Goal: Task Accomplishment & Management: Complete application form

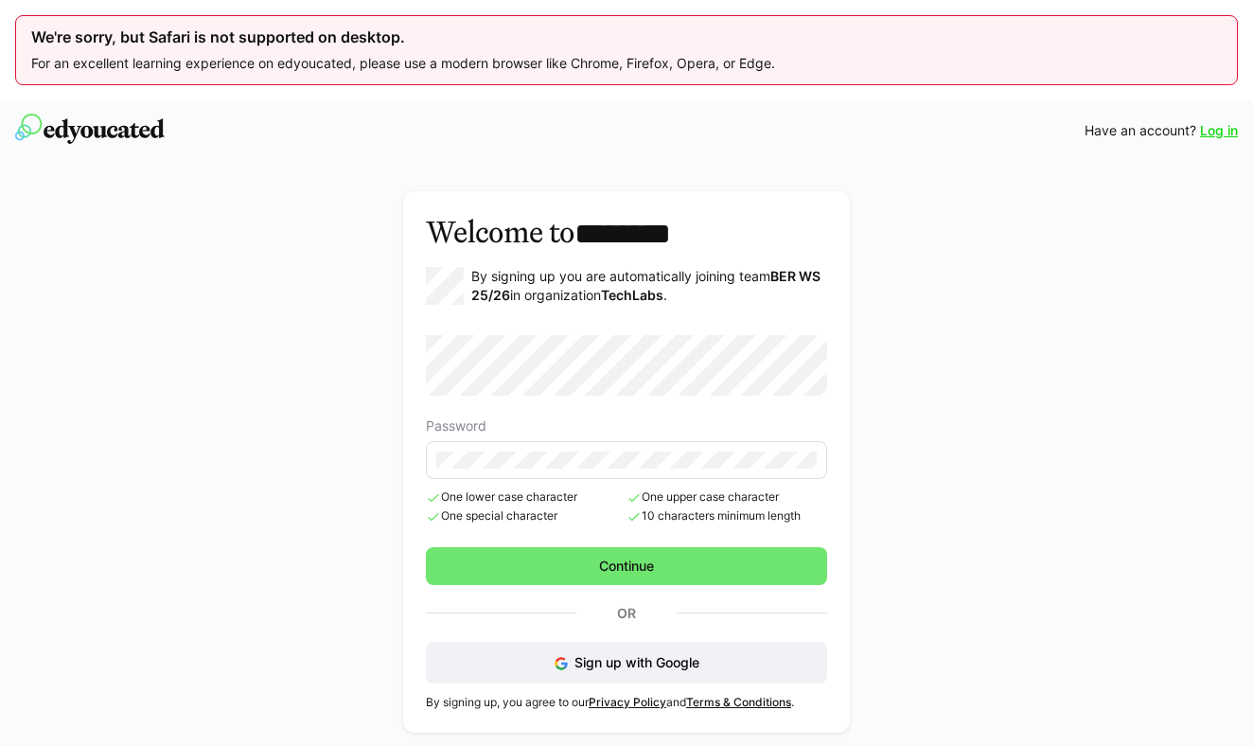
click at [1049, 408] on div "Welcome to ******** By signing up you are automatically joining team BER WS 25/…" at bounding box center [626, 462] width 1093 height 568
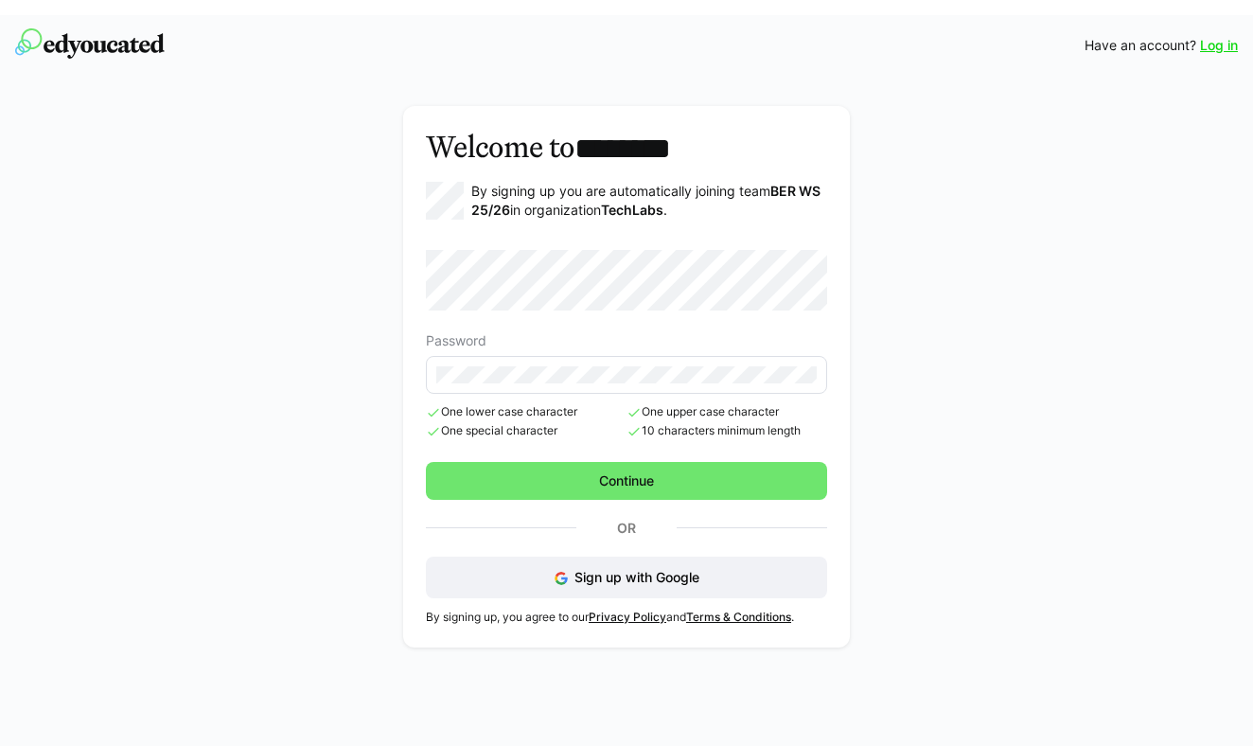
scroll to position [93, 0]
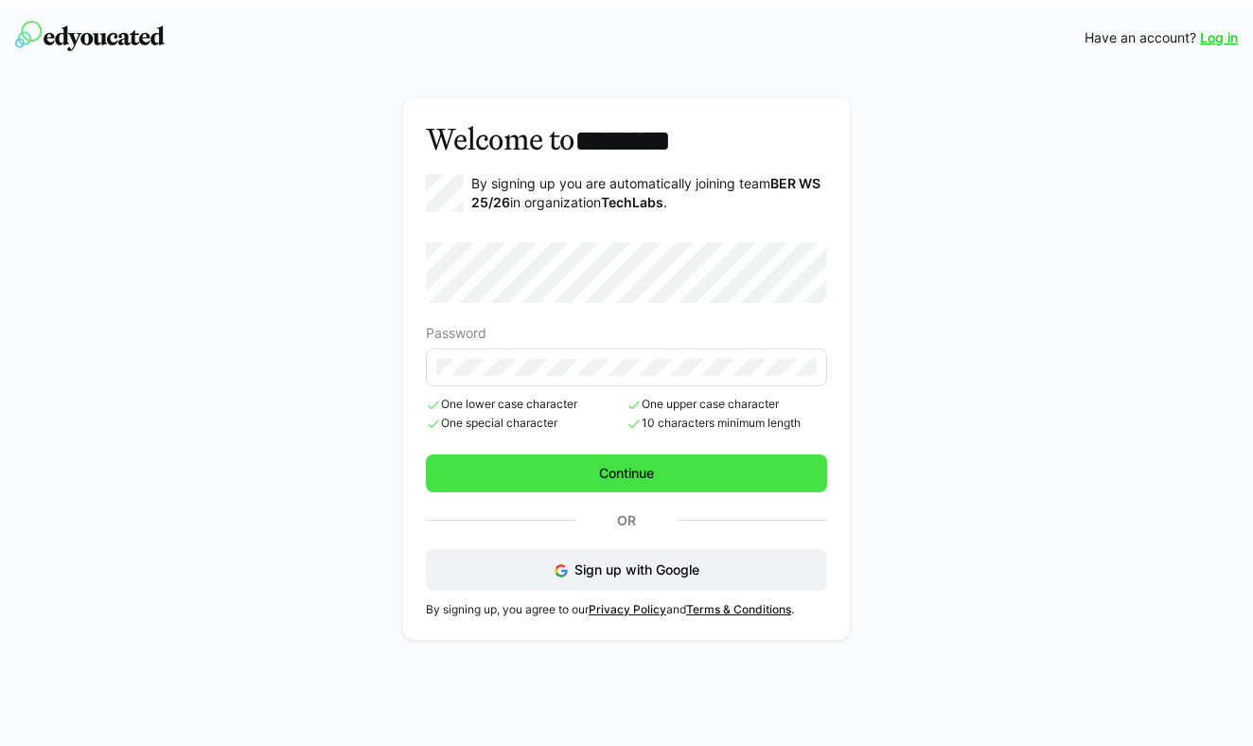
click at [689, 473] on span "Continue" at bounding box center [626, 473] width 401 height 38
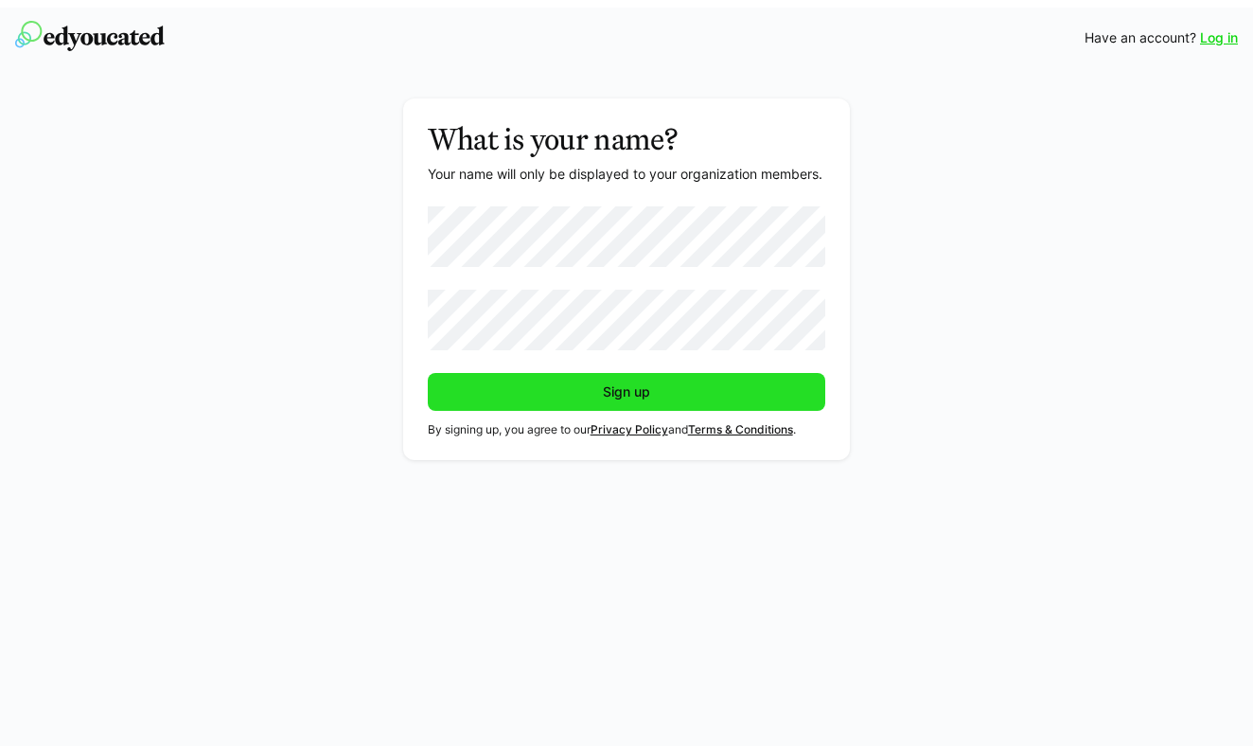
click at [660, 401] on span "Sign up" at bounding box center [627, 392] width 398 height 38
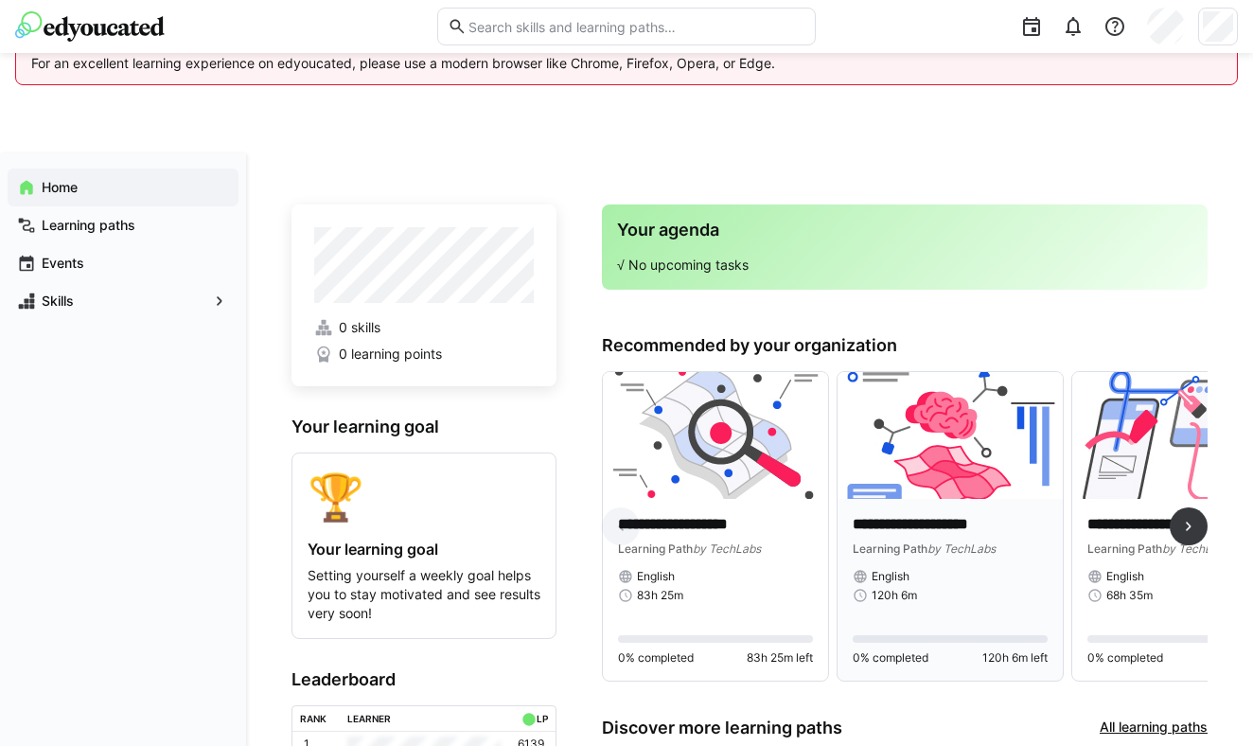
scroll to position [46, 0]
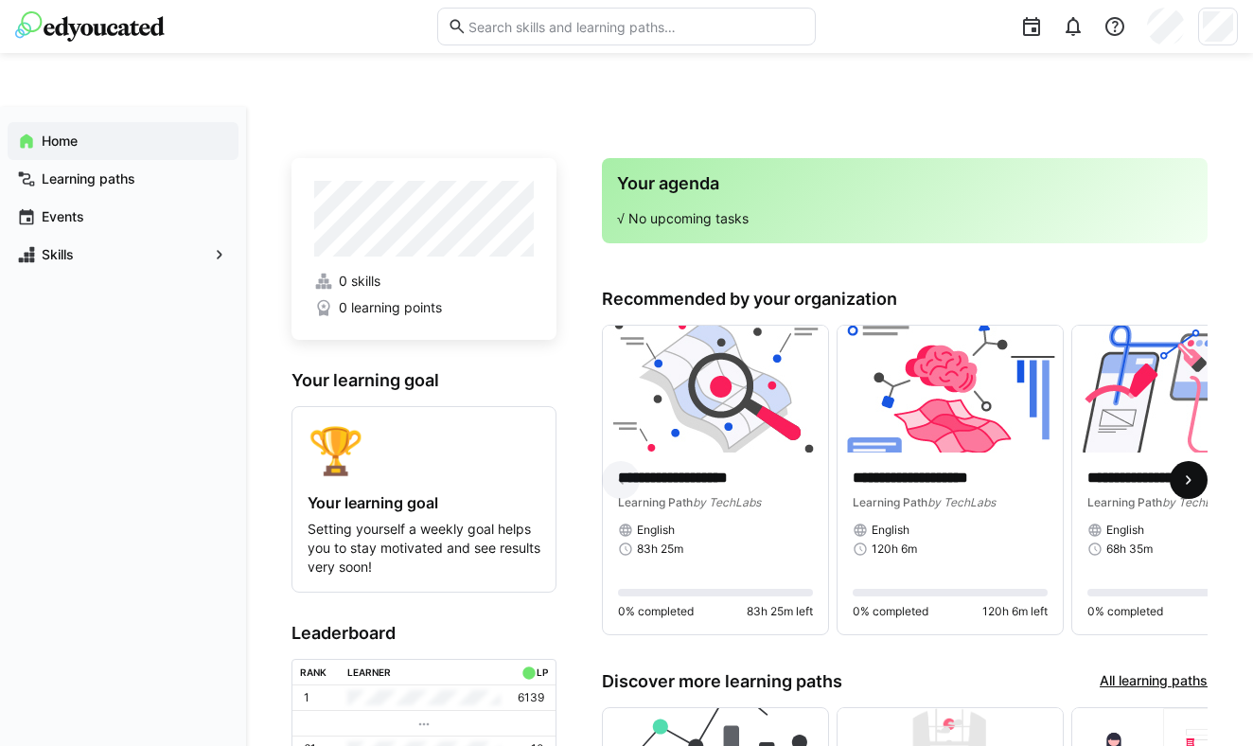
click at [1191, 480] on eds-icon at bounding box center [1188, 479] width 19 height 19
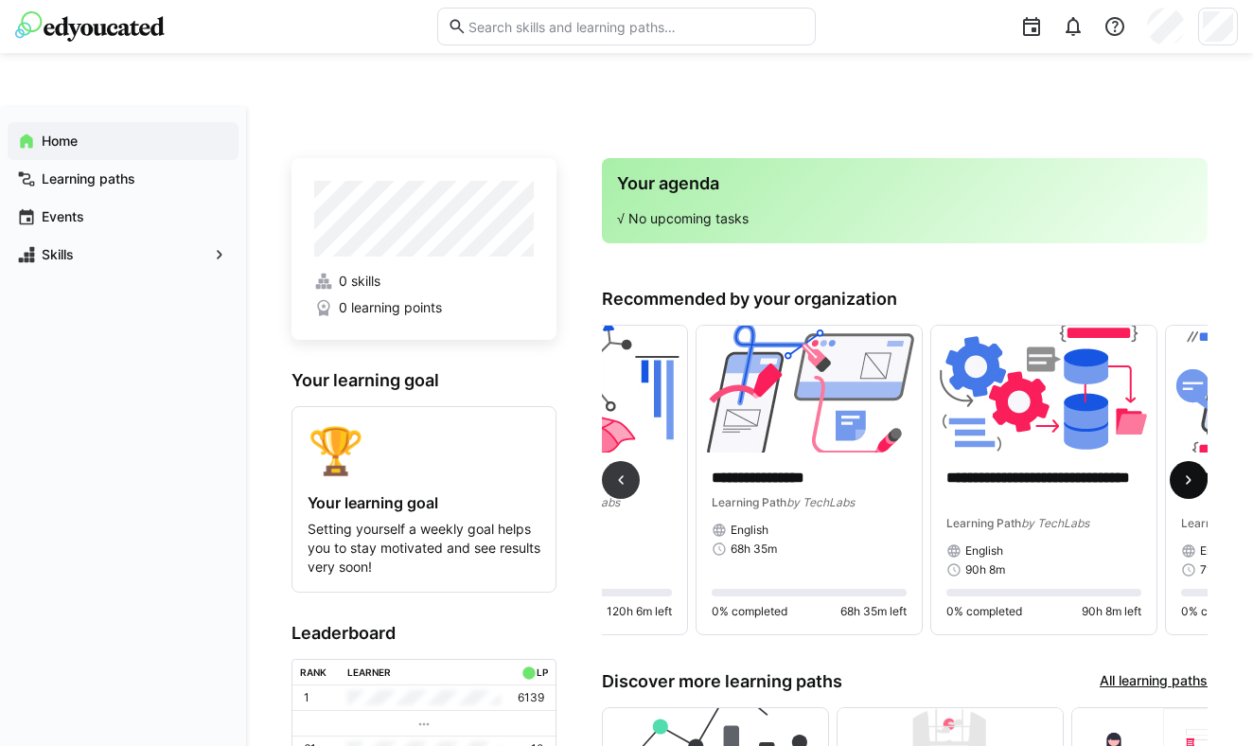
scroll to position [0, 469]
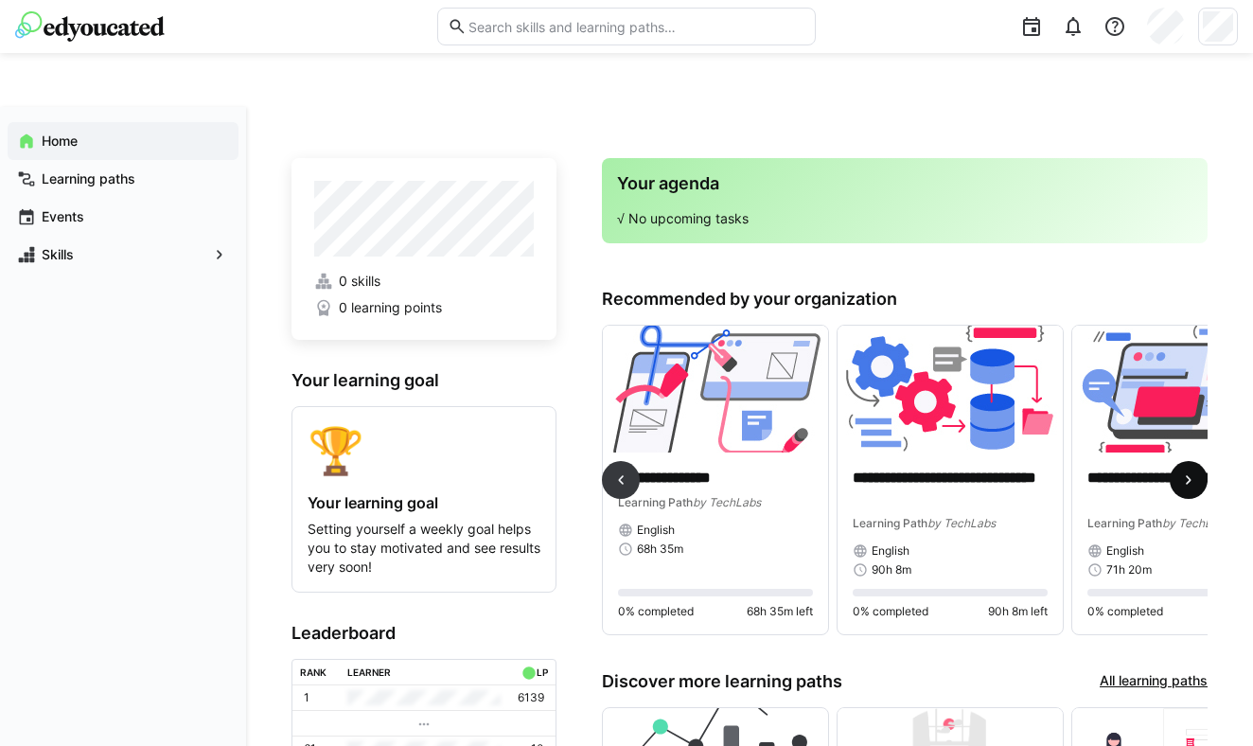
click at [1191, 480] on eds-icon at bounding box center [1188, 479] width 19 height 19
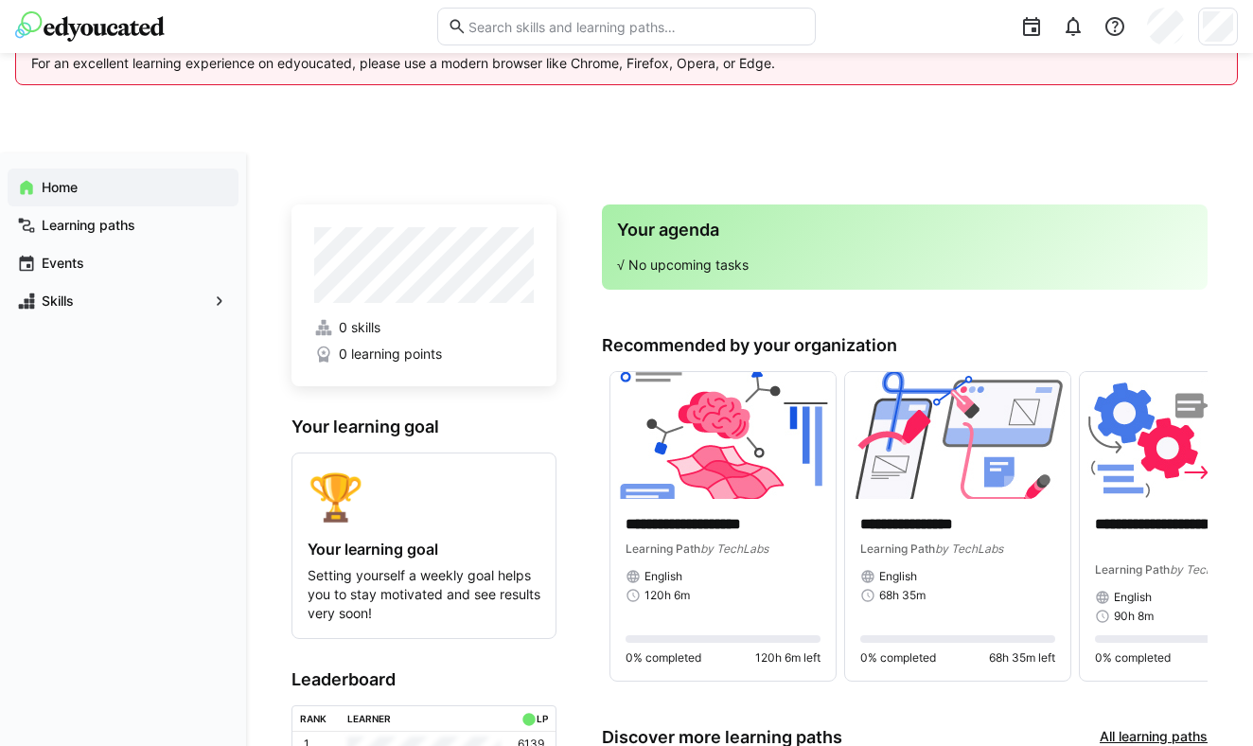
scroll to position [0, 0]
